Goal: Transaction & Acquisition: Purchase product/service

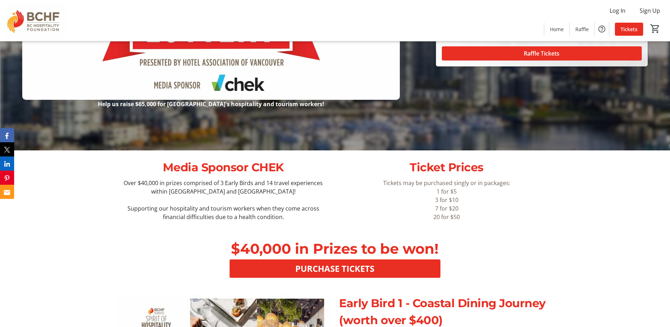
scroll to position [177, 0]
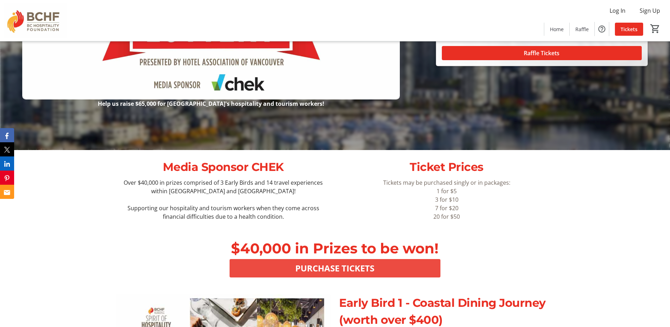
click at [336, 264] on span "PURCHASE TICKETS" at bounding box center [334, 268] width 79 height 13
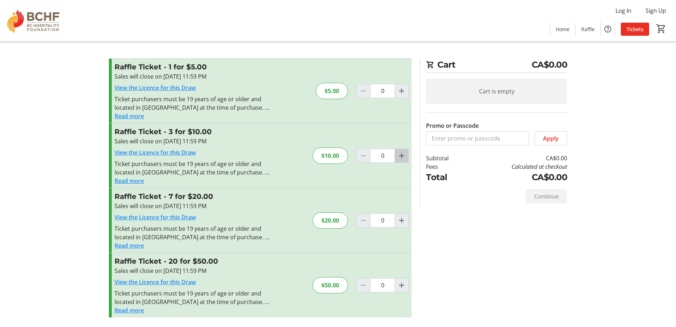
click at [399, 153] on mat-icon "Increment by one" at bounding box center [401, 155] width 8 height 8
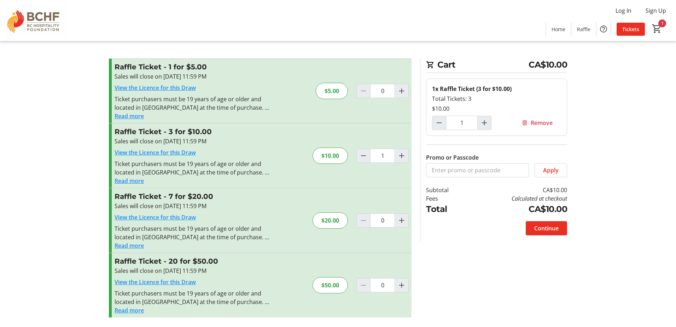
type input "0"
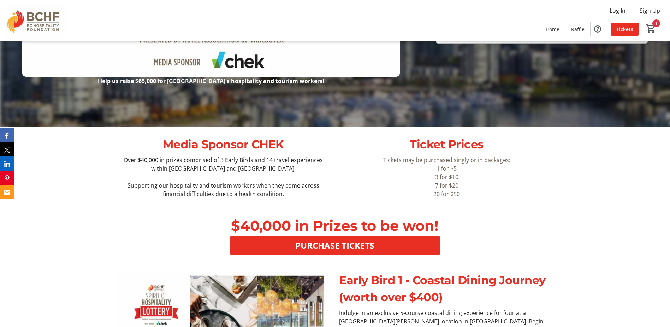
scroll to position [212, 0]
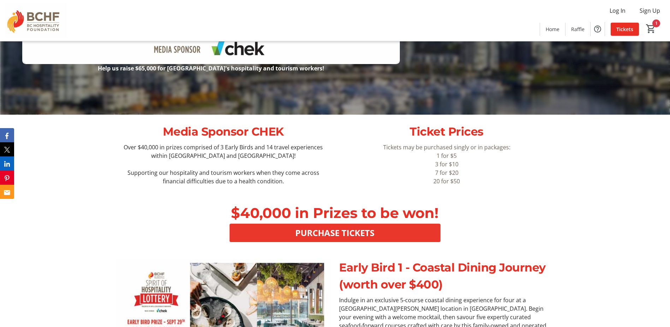
click at [330, 230] on span "PURCHASE TICKETS" at bounding box center [334, 232] width 79 height 13
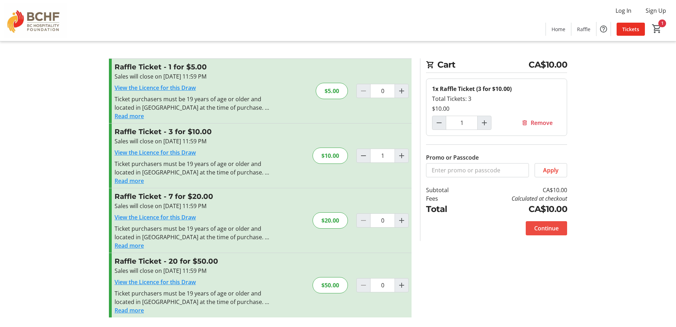
click at [540, 225] on span "Continue" at bounding box center [546, 228] width 24 height 8
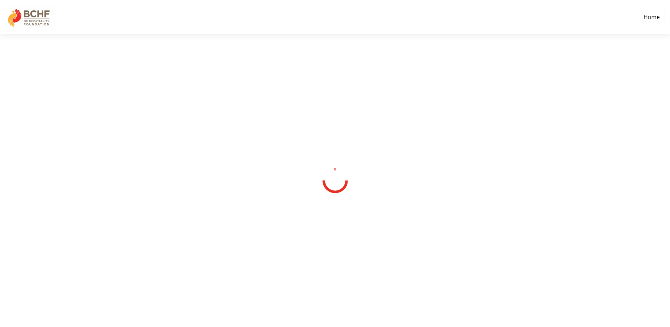
select select "CA"
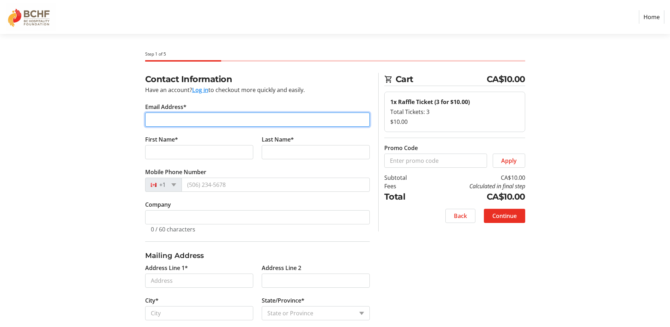
click at [159, 118] on input "Email Address*" at bounding box center [257, 119] width 225 height 14
type input "[PERSON_NAME][EMAIL_ADDRESS][PERSON_NAME][DOMAIN_NAME]"
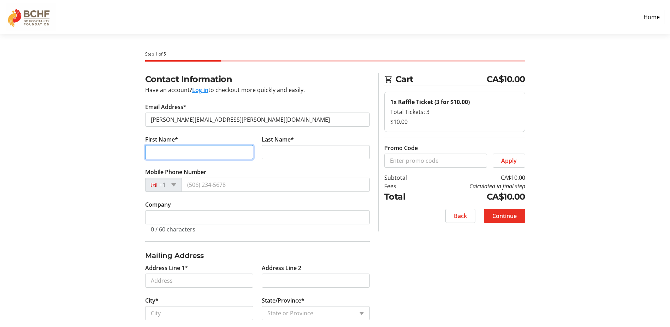
type input "[PERSON_NAME]"
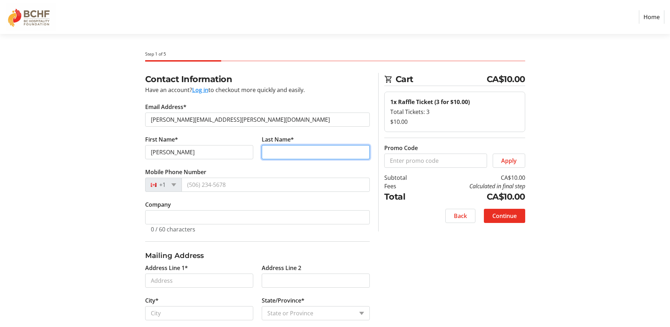
type input "[PERSON_NAME]"
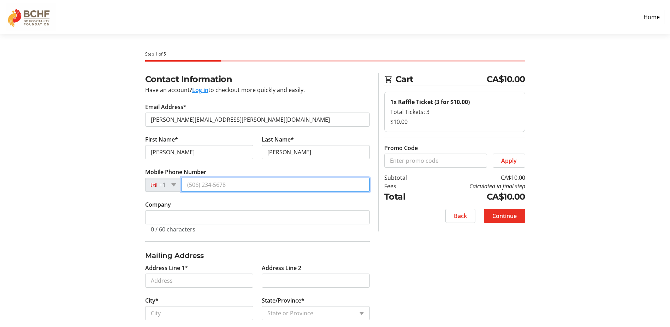
type input "[PHONE_NUMBER]"
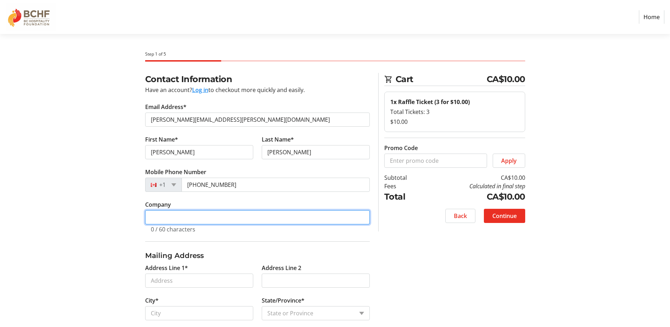
type input "[GEOGRAPHIC_DATA]"
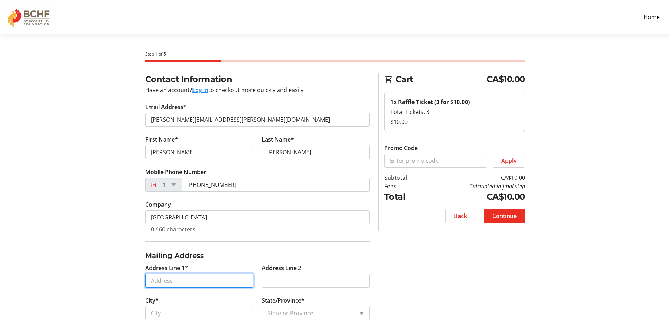
type input "1935 [PERSON_NAME] St"
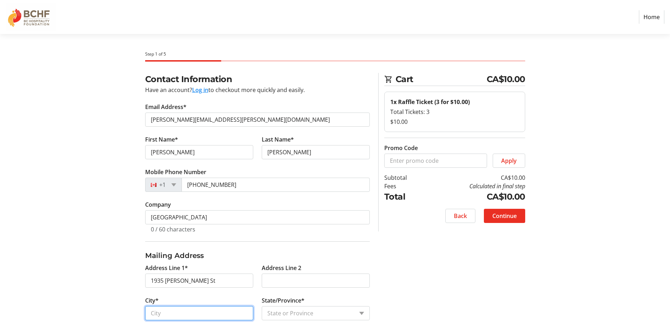
type input "Vancouver [GEOGRAPHIC_DATA]"
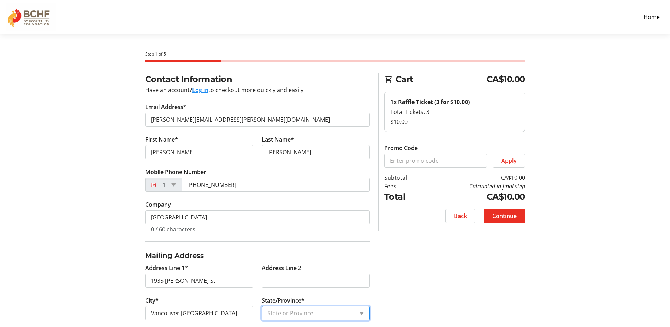
select select "BC"
type input "V5L 2L2"
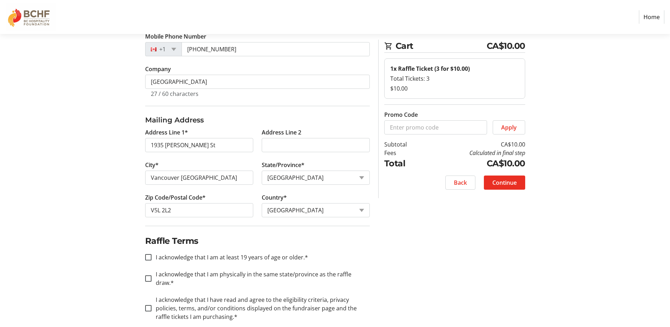
scroll to position [138, 0]
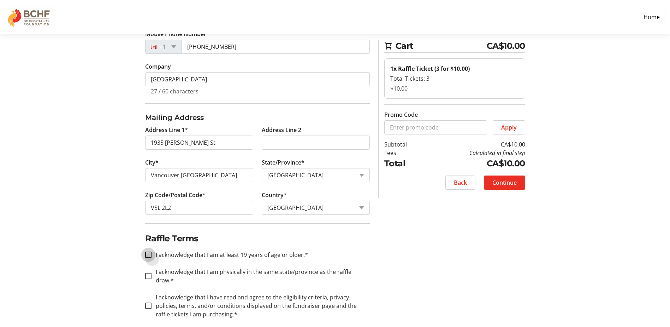
click at [150, 255] on input "I acknowledge that I am at least 19 years of age or older.*" at bounding box center [148, 254] width 6 height 6
checkbox input "true"
click at [148, 272] on input "I acknowledge that I am physically in the same state/province as the raffle dra…" at bounding box center [148, 275] width 6 height 6
checkbox input "true"
click at [148, 302] on input "I acknowledge that I have read and agree to the eligibility criteria, privacy p…" at bounding box center [148, 305] width 6 height 6
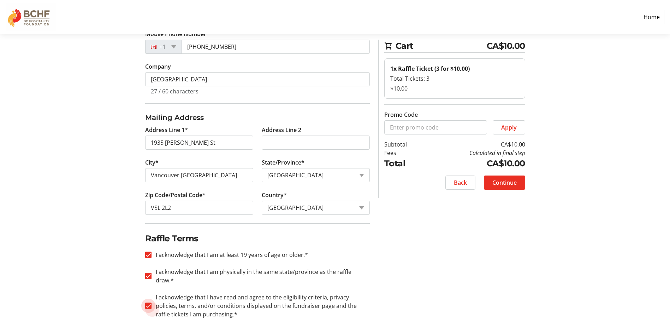
checkbox input "true"
click at [501, 182] on span "Continue" at bounding box center [505, 182] width 24 height 8
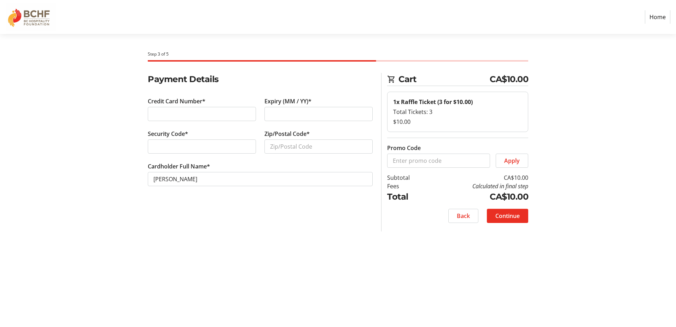
click at [189, 108] on div at bounding box center [202, 114] width 108 height 14
click at [275, 142] on input "Zip/Postal Code*" at bounding box center [318, 146] width 108 height 14
type input "V5A 4S8"
click at [503, 214] on span "Continue" at bounding box center [507, 215] width 24 height 8
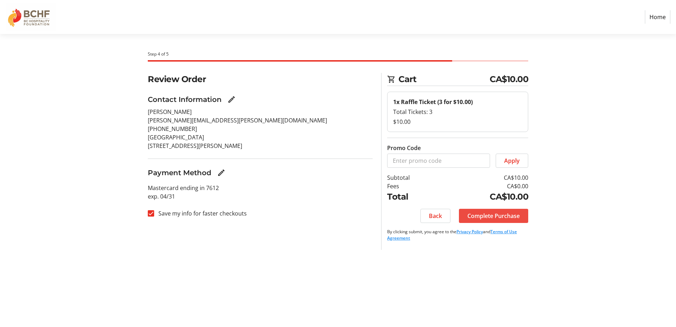
click at [492, 210] on span at bounding box center [493, 215] width 69 height 17
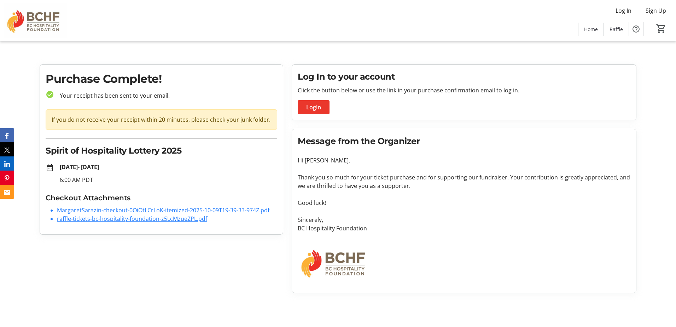
click at [311, 104] on span "Login" at bounding box center [313, 107] width 15 height 8
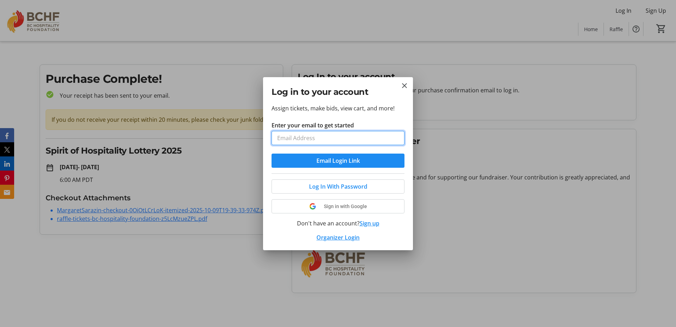
click at [297, 142] on input "Enter your email to get started" at bounding box center [337, 138] width 133 height 14
type input "margaret.sarazin@panpacificvancouver.com"
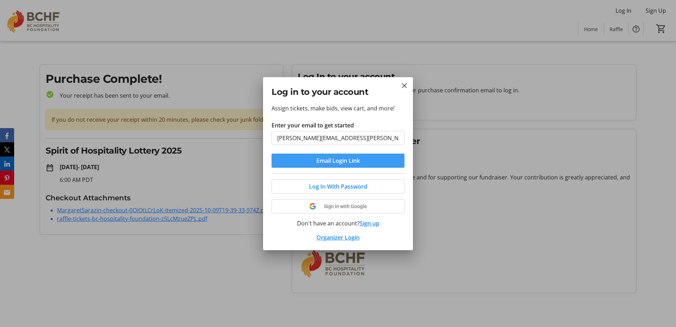
click at [335, 157] on span "Email Login Link" at bounding box center [337, 160] width 43 height 8
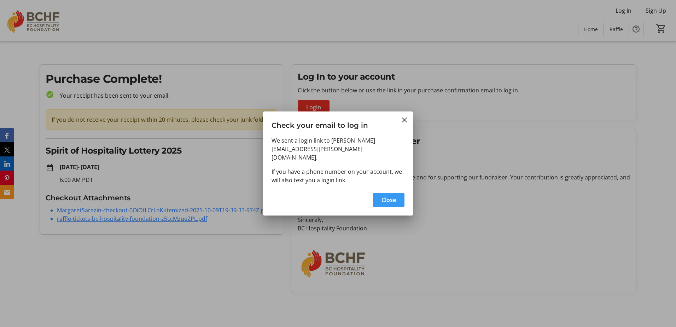
click at [383, 195] on span "Close" at bounding box center [388, 199] width 14 height 8
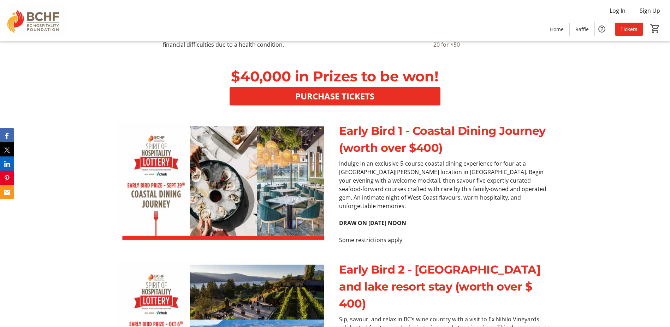
scroll to position [353, 0]
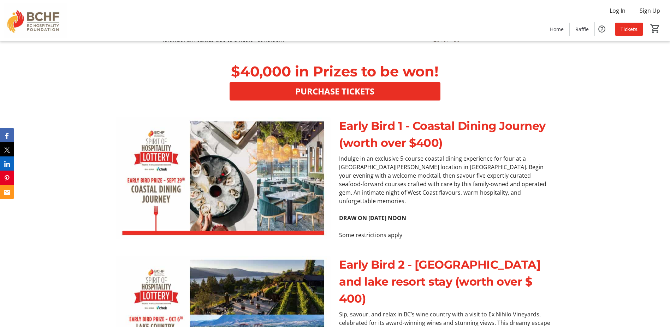
drag, startPoint x: 339, startPoint y: 208, endPoint x: 453, endPoint y: 212, distance: 113.5
click at [453, 213] on p "DRAW ON [DATE] NOON" at bounding box center [446, 217] width 215 height 8
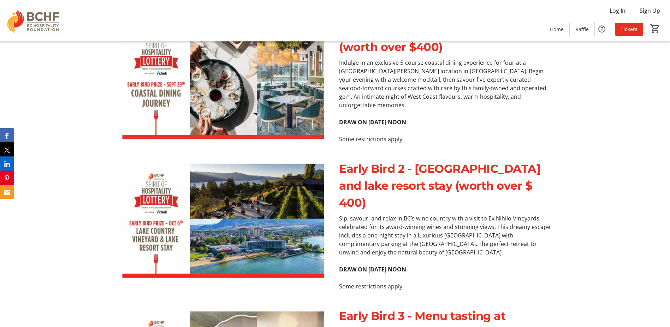
scroll to position [459, 0]
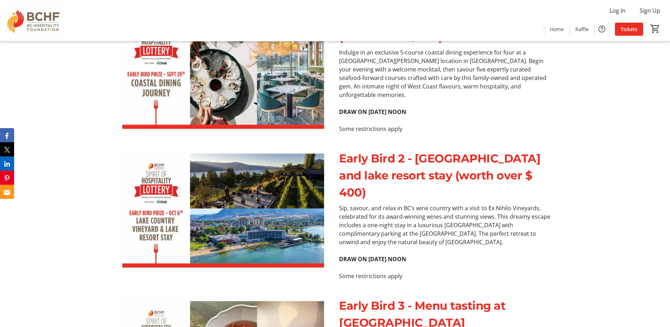
drag, startPoint x: 335, startPoint y: 256, endPoint x: 425, endPoint y: 258, distance: 90.1
click at [425, 258] on div "Sip, savour, and relax in BC’s wine country with a visit to Ex Nihilo Vineyards…" at bounding box center [446, 242] width 223 height 76
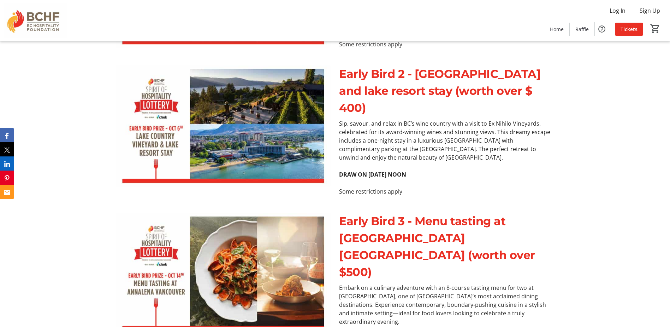
scroll to position [601, 0]
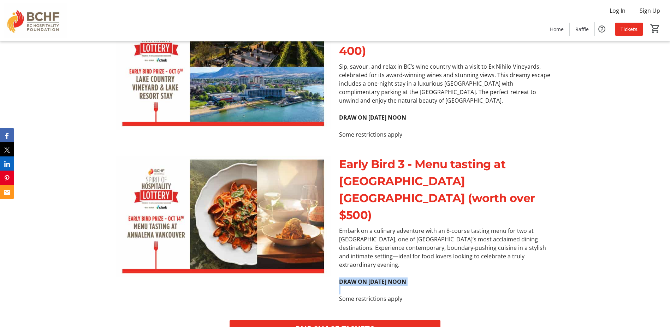
drag, startPoint x: 338, startPoint y: 256, endPoint x: 424, endPoint y: 262, distance: 86.8
click at [424, 262] on div "Embark on a culinary adventure with an 8-course tasting menu for two at [GEOGRA…" at bounding box center [446, 264] width 223 height 76
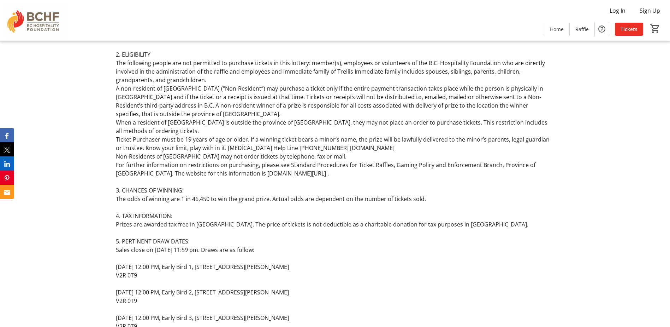
scroll to position [3251, 0]
